Goal: Entertainment & Leisure: Consume media (video, audio)

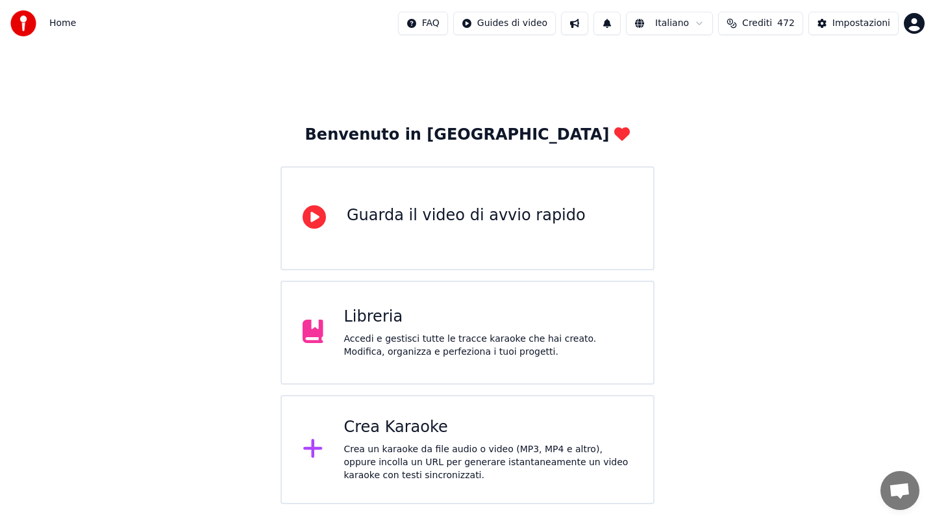
click at [514, 366] on div "Libreria Accedi e gestisci tutte le tracce karaoke che hai creato. Modifica, or…" at bounding box center [468, 333] width 374 height 104
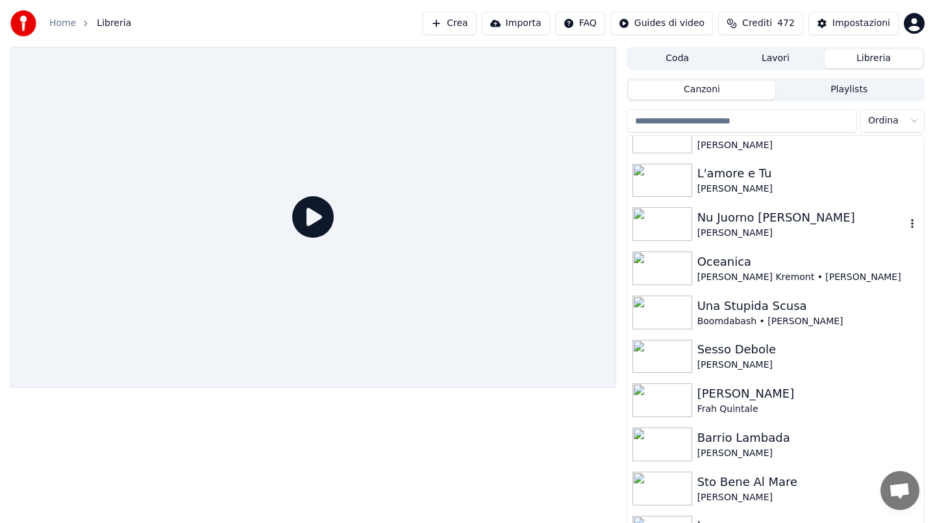
scroll to position [1013, 0]
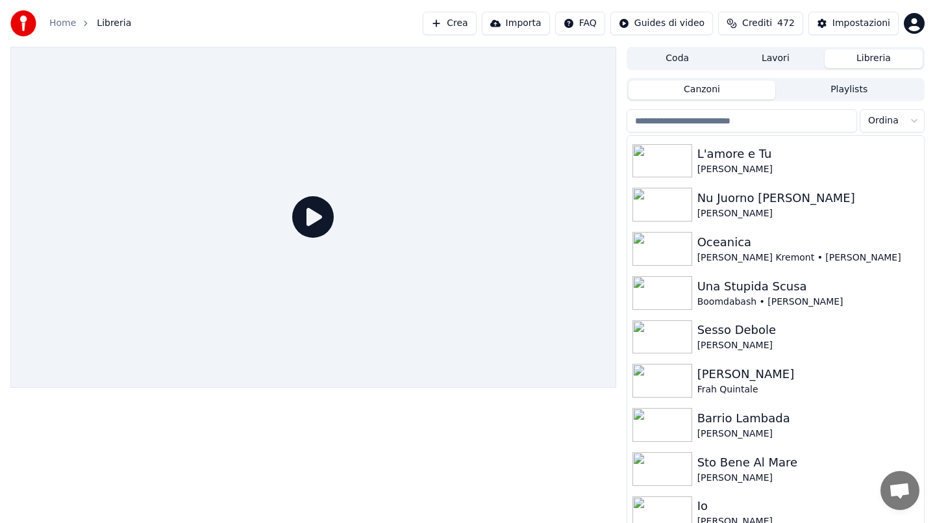
click at [764, 125] on input "search" at bounding box center [742, 120] width 231 height 23
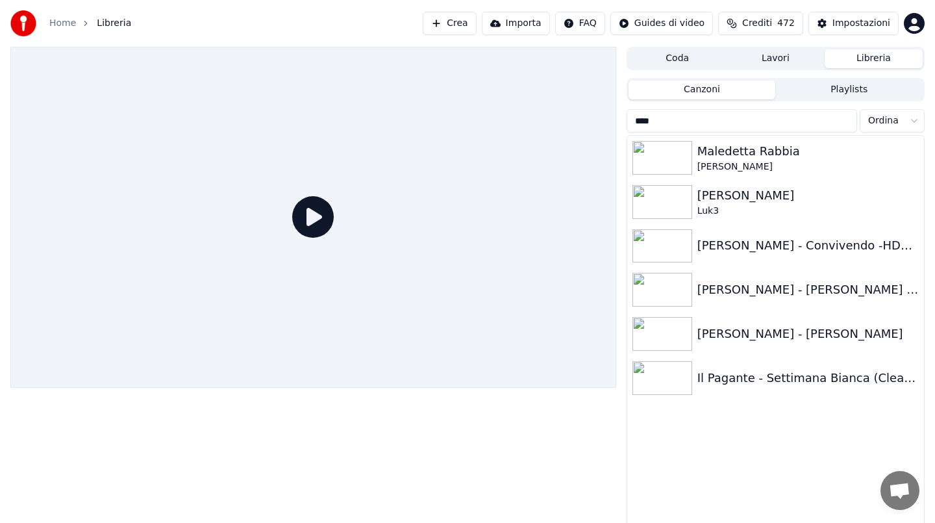
scroll to position [0, 0]
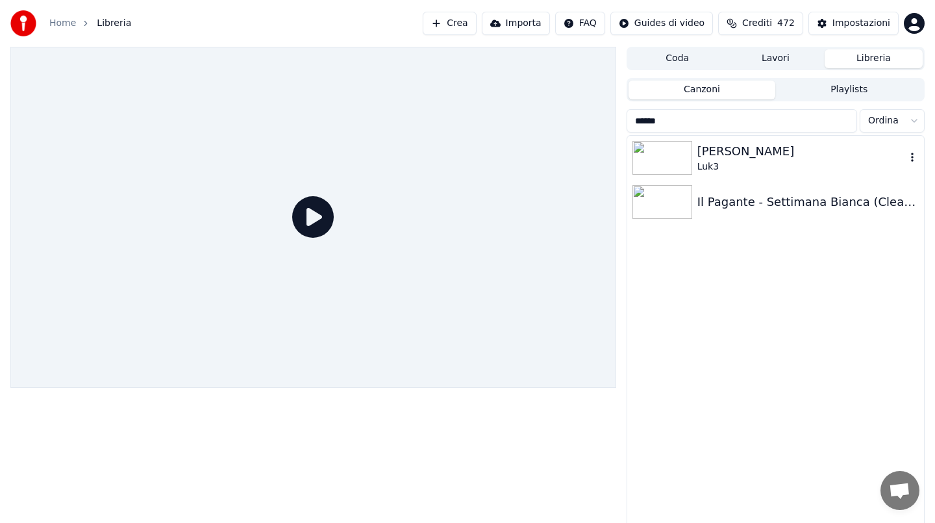
type input "******"
click at [796, 155] on div "[PERSON_NAME]" at bounding box center [802, 151] width 208 height 18
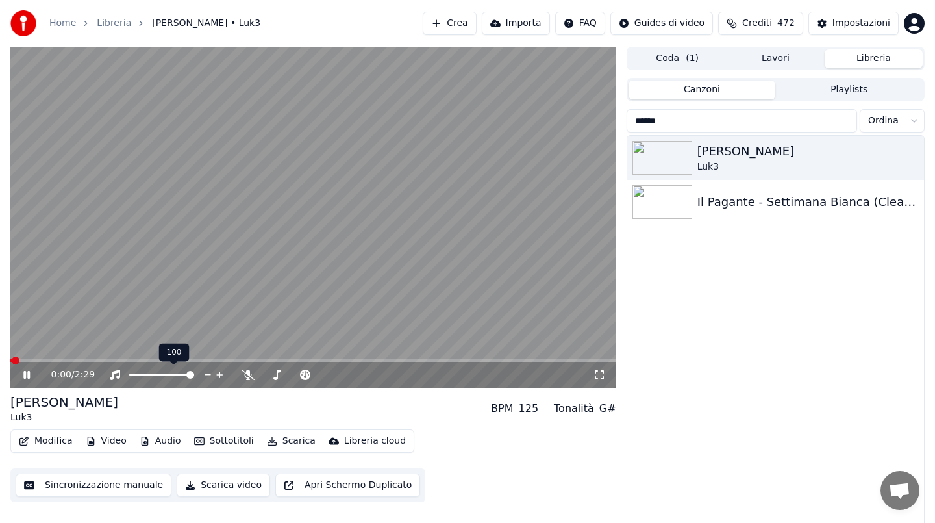
click at [240, 370] on div "0:00 / 2:29" at bounding box center [322, 374] width 542 height 13
click at [246, 375] on icon at bounding box center [248, 375] width 13 height 10
click at [63, 360] on span at bounding box center [313, 360] width 606 height 3
click at [318, 240] on video at bounding box center [313, 217] width 606 height 341
